Goal: Task Accomplishment & Management: Manage account settings

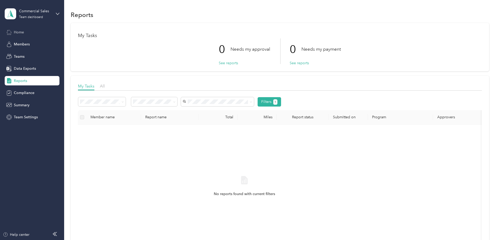
click at [19, 32] on span "Home" at bounding box center [19, 31] width 10 height 5
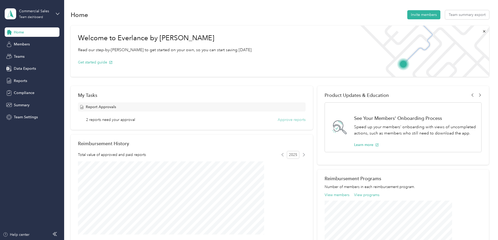
click at [291, 121] on button "Approve reports" at bounding box center [292, 119] width 28 height 5
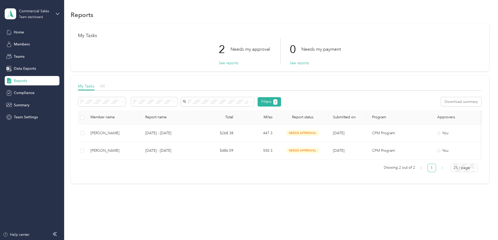
click at [105, 87] on span "All" at bounding box center [102, 85] width 5 height 5
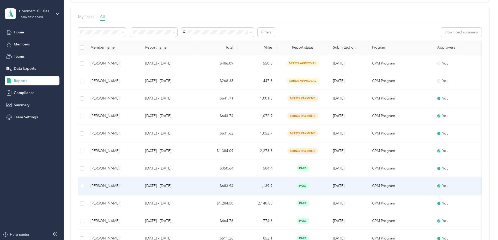
scroll to position [52, 0]
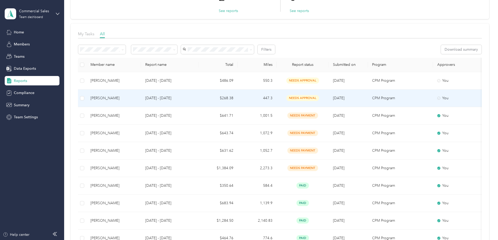
click at [194, 97] on p "[DATE] - [DATE]" at bounding box center [169, 98] width 49 height 6
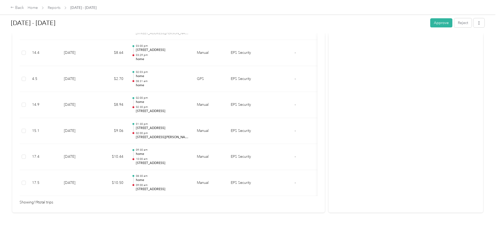
scroll to position [494, 0]
click at [430, 21] on button "Approve" at bounding box center [441, 22] width 22 height 9
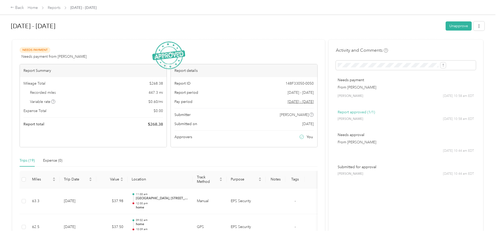
scroll to position [0, 0]
click at [24, 8] on div "Back" at bounding box center [17, 8] width 14 height 6
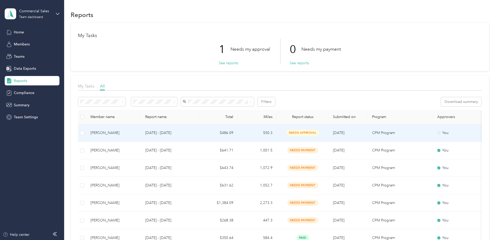
click at [194, 132] on p "[DATE] - [DATE]" at bounding box center [169, 133] width 49 height 6
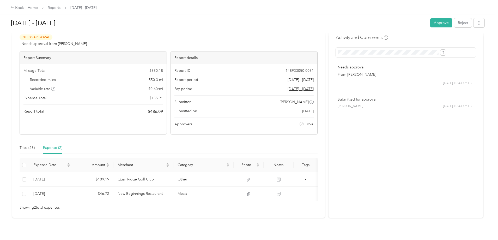
scroll to position [26, 0]
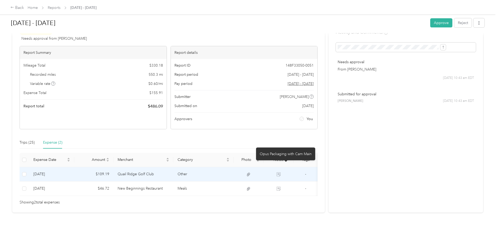
click at [281, 172] on icon at bounding box center [279, 174] width 4 height 4
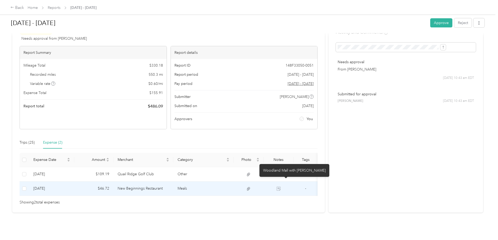
click at [281, 187] on icon at bounding box center [279, 189] width 4 height 4
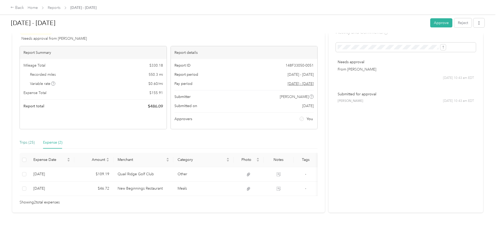
click at [35, 140] on div "Trips (25)" at bounding box center [27, 143] width 15 height 6
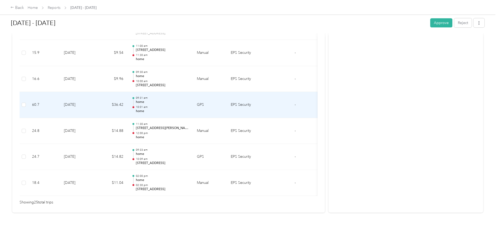
scroll to position [649, 0]
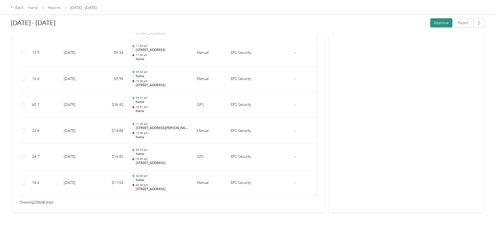
click at [430, 21] on button "Approve" at bounding box center [441, 22] width 22 height 9
